Goal: Ask a question: Seek information or help from site administrators or community

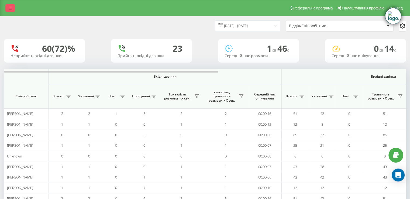
click at [10, 8] on icon at bounding box center [10, 8] width 3 height 4
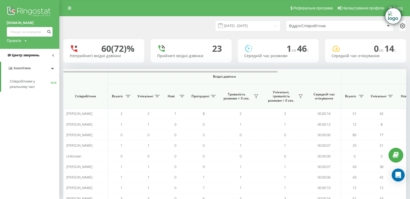
click at [41, 60] on link "Центр звернень" at bounding box center [29, 55] width 59 height 13
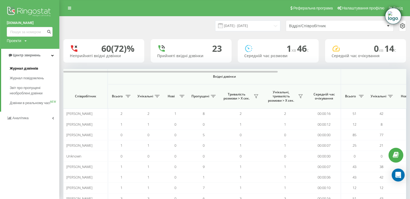
click at [25, 67] on span "Журнал дзвінків" at bounding box center [24, 68] width 29 height 5
click at [27, 68] on span "Журнал дзвінків" at bounding box center [24, 68] width 29 height 5
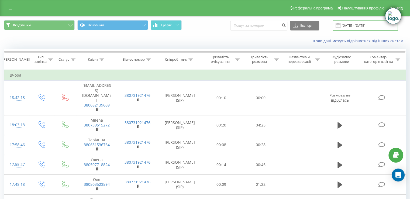
click at [356, 26] on input "20.07.2025 - 20.08.2025" at bounding box center [365, 25] width 65 height 11
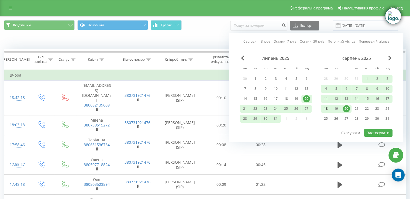
click at [326, 109] on div "18" at bounding box center [325, 108] width 7 height 7
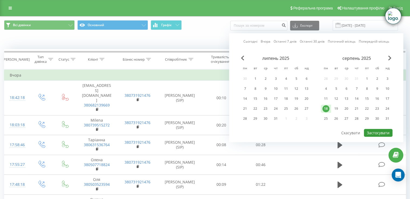
click at [375, 129] on button "Застосувати" at bounding box center [378, 133] width 29 height 8
type input "18.08.2025 - 18.08.2025"
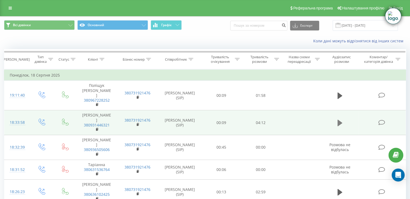
click at [339, 119] on icon at bounding box center [339, 122] width 5 height 6
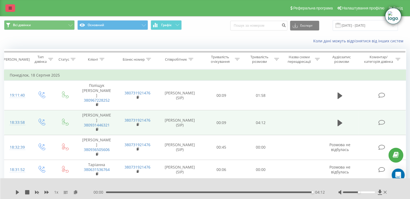
click at [8, 7] on link at bounding box center [10, 8] width 10 height 8
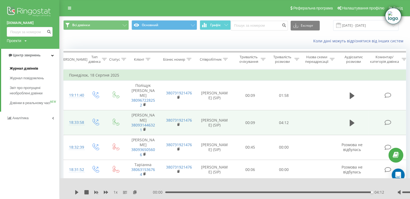
click at [34, 68] on span "Журнал дзвінків" at bounding box center [24, 68] width 29 height 5
click at [349, 29] on input "18.08.2025 - 18.08.2025" at bounding box center [365, 25] width 65 height 11
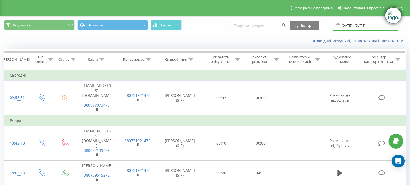
click at [354, 23] on input "20.07.2025 - 20.08.2025" at bounding box center [365, 25] width 65 height 11
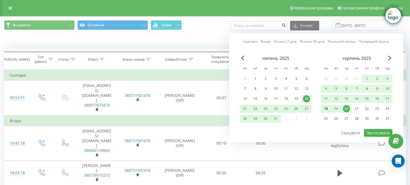
click at [326, 107] on div "18" at bounding box center [325, 108] width 7 height 7
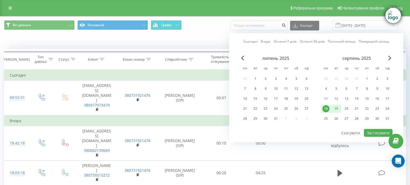
click at [337, 105] on div "19" at bounding box center [336, 108] width 7 height 7
click at [326, 108] on div "18" at bounding box center [325, 108] width 7 height 7
click at [337, 108] on div "19" at bounding box center [336, 108] width 7 height 7
click at [371, 130] on button "Застосувати" at bounding box center [378, 133] width 29 height 8
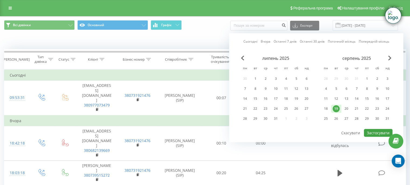
type input "19.08.2025 - 19.08.2025"
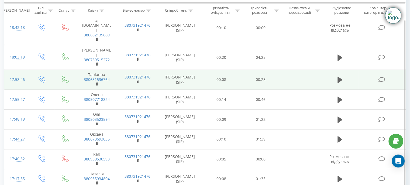
scroll to position [54, 0]
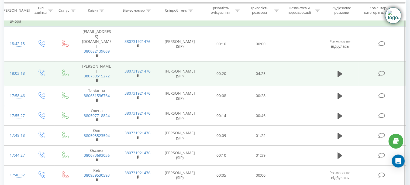
click at [285, 61] on td at bounding box center [300, 73] width 41 height 25
click at [338, 71] on icon at bounding box center [339, 74] width 5 height 6
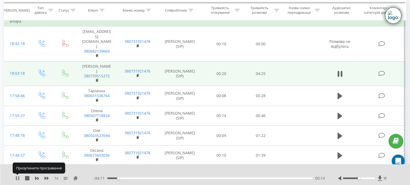
click at [18, 177] on icon at bounding box center [18, 178] width 1 height 4
click at [84, 171] on div at bounding box center [202, 171] width 298 height 6
click at [17, 177] on icon at bounding box center [17, 178] width 3 height 4
click at [18, 178] on icon at bounding box center [17, 178] width 4 height 4
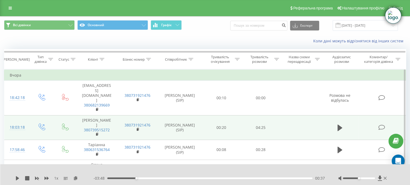
scroll to position [27, 0]
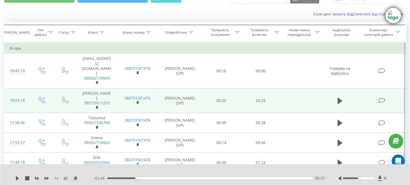
click at [383, 98] on icon at bounding box center [381, 101] width 7 height 6
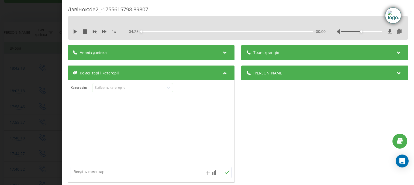
click at [75, 34] on div "1 x - 04:25 00:00 00:00" at bounding box center [238, 31] width 333 height 8
click at [73, 29] on div "1 x" at bounding box center [97, 31] width 49 height 5
click at [75, 32] on icon at bounding box center [75, 31] width 3 height 4
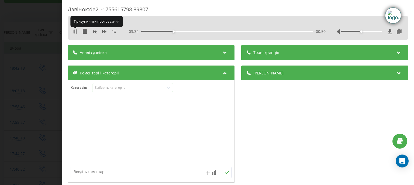
click at [76, 31] on icon at bounding box center [76, 31] width 1 height 4
click at [396, 54] on div at bounding box center [399, 52] width 7 height 7
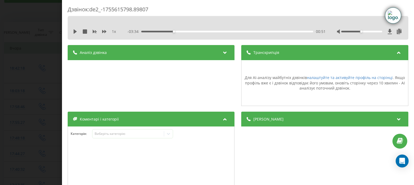
click at [32, 15] on div "Дзвінок : de2_-1755615798.89807 1 x - 03:34 00:51 00:51 Транскрипція Для AI-ана…" at bounding box center [207, 92] width 414 height 185
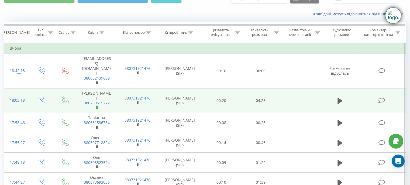
click at [96, 106] on rect at bounding box center [97, 107] width 2 height 2
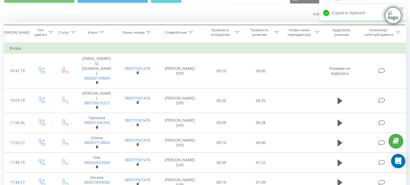
click at [400, 160] on icon "Open Intercom Messenger" at bounding box center [398, 160] width 6 height 7
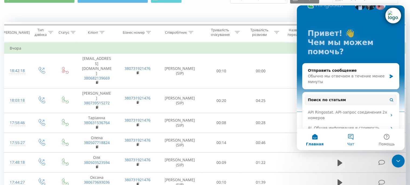
scroll to position [27, 0]
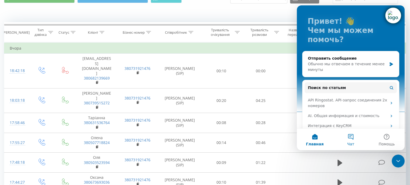
click at [350, 139] on button "Чат" at bounding box center [351, 140] width 36 height 22
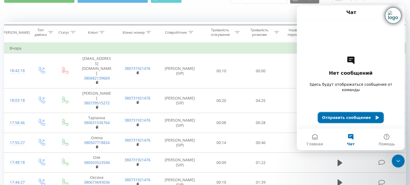
click at [351, 119] on button "Отправить сообщение" at bounding box center [351, 117] width 66 height 11
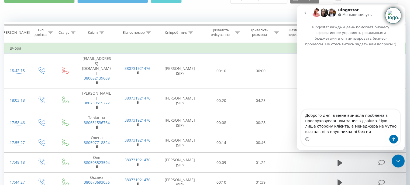
type textarea "Доброго дня, в мене виникла проблема з прослуховуваанням записів дзвінка. Чую л…"
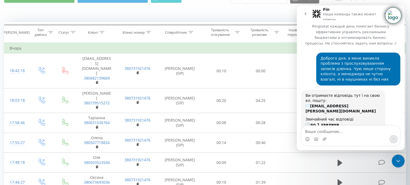
scroll to position [47, 0]
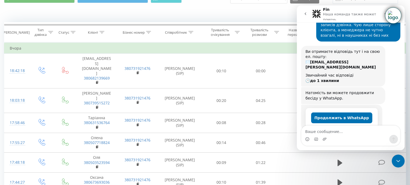
click at [337, 112] on button "Продолжить в WhatsApp" at bounding box center [341, 117] width 61 height 11
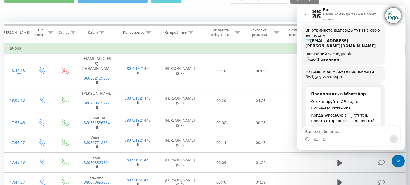
scroll to position [149, 0]
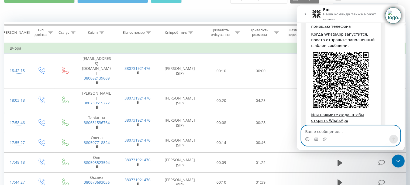
click at [340, 132] on textarea "Ваше сообщение..." at bounding box center [350, 130] width 99 height 9
type textarea "Чекаю тут"
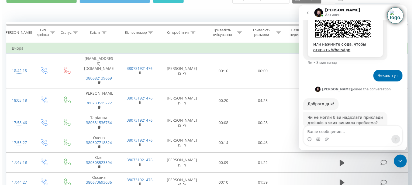
scroll to position [215, 0]
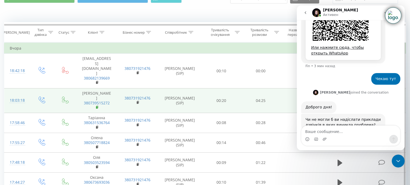
click at [96, 106] on rect at bounding box center [97, 107] width 2 height 2
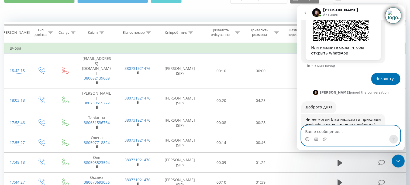
click at [321, 134] on textarea "Ваше сообщение..." at bounding box center [350, 130] width 99 height 9
paste textarea "380739515272"
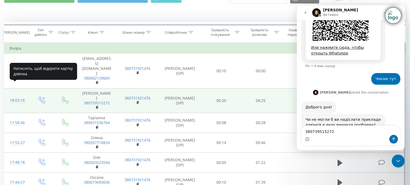
drag, startPoint x: 28, startPoint y: 87, endPoint x: 9, endPoint y: 89, distance: 18.5
click at [9, 89] on td "18:03:18" at bounding box center [16, 100] width 25 height 25
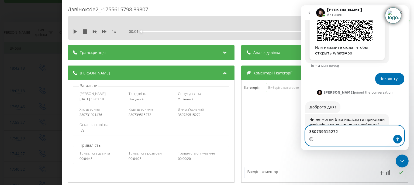
click at [343, 130] on textarea "380739515272" at bounding box center [354, 130] width 99 height 9
paste textarea "18:03:18"
type textarea "380739515272 18:03:18"
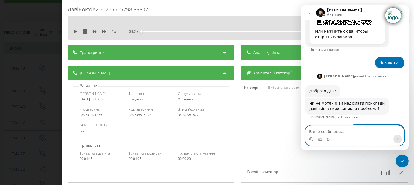
click at [347, 133] on textarea "Ваше сообщение..." at bounding box center [354, 130] width 99 height 9
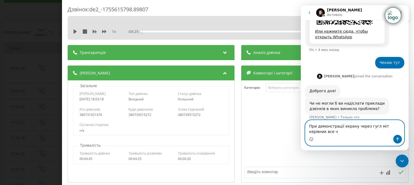
scroll to position [236, 0]
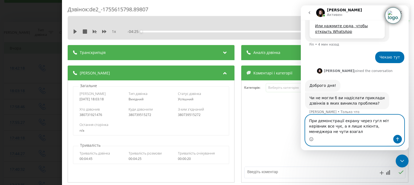
type textarea "При демонстрації екрану через гугл міт керівник все чує, а я лише клієнта, мене…"
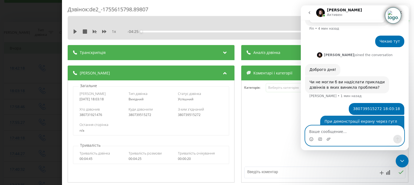
scroll to position [254, 0]
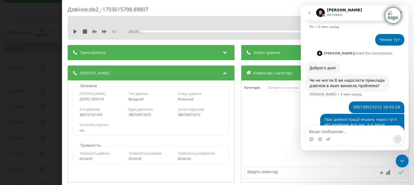
click at [168, 114] on div "380739515272" at bounding box center [151, 115] width 45 height 4
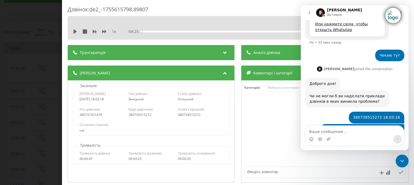
scroll to position [269, 0]
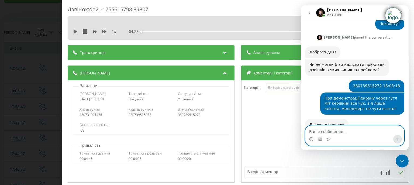
click at [334, 130] on textarea "Ваше сообщение..." at bounding box center [354, 130] width 99 height 9
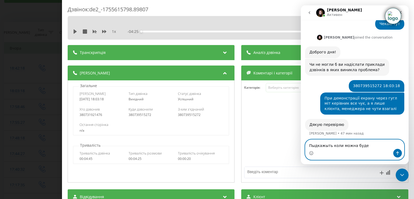
scroll to position [255, 0]
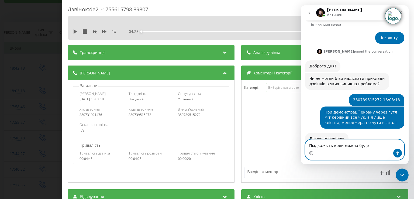
drag, startPoint x: 367, startPoint y: 143, endPoint x: 302, endPoint y: 142, distance: 64.4
click at [302, 142] on div "Пыдкажыть коли можна буде Пыдкажыть коли можна буде" at bounding box center [355, 149] width 108 height 20
type textarea "Підкажіть коли чекати відповідь?"
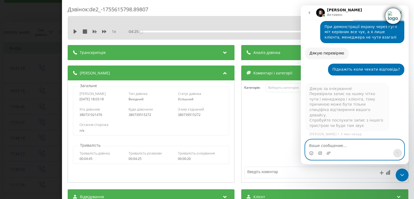
scroll to position [217, 0]
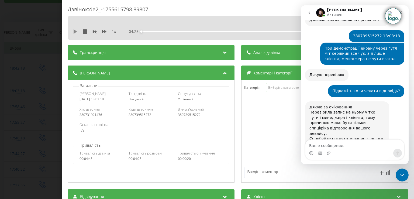
click at [75, 32] on icon at bounding box center [75, 31] width 3 height 4
click at [75, 32] on icon at bounding box center [75, 31] width 4 height 4
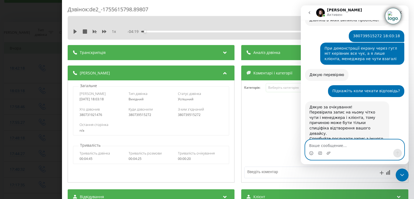
click at [333, 148] on textarea "Ваше сообщение..." at bounding box center [354, 144] width 99 height 9
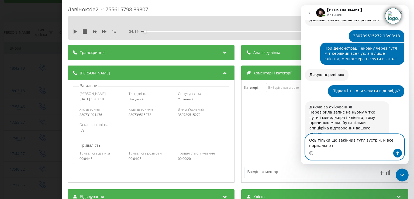
scroll to position [222, 0]
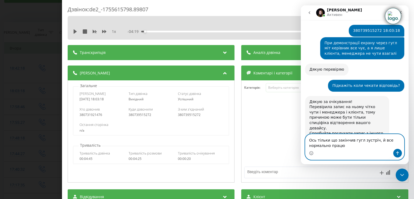
type textarea "Ось тільки що закінчив гугл зустріч, й все нормально працює"
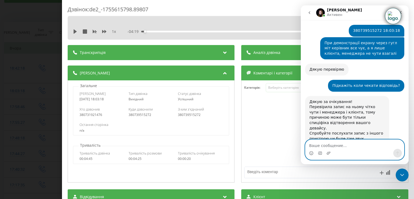
scroll to position [238, 0]
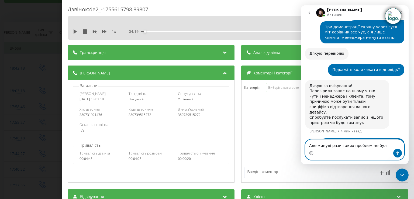
type textarea "Але минулі рази таких проблем не було"
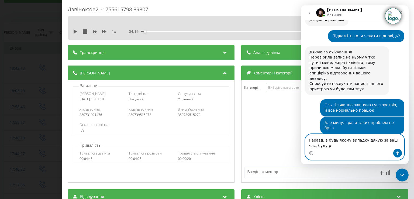
scroll to position [277, 0]
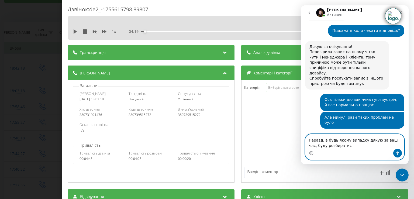
type textarea "Гаразд, в будь якому випадку дякую за ваш час, буду розбиратись"
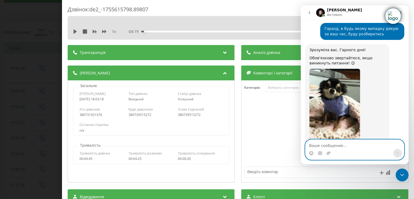
scroll to position [453, 0]
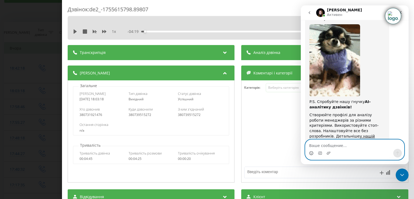
click at [312, 152] on icon "Средство выбора эмодзи" at bounding box center [311, 153] width 4 height 4
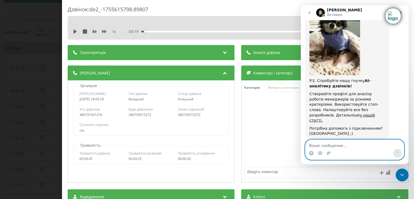
scroll to position [493, 0]
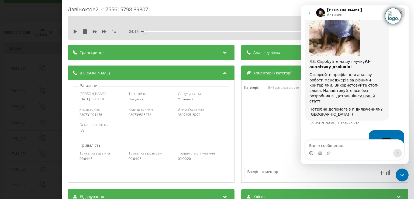
click at [403, 12] on div "Закрыть" at bounding box center [400, 13] width 10 height 10
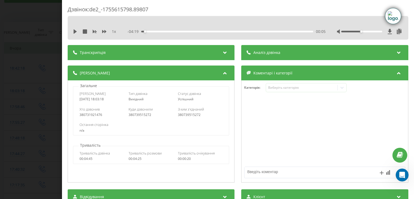
scroll to position [487, 0]
